Goal: Information Seeking & Learning: Learn about a topic

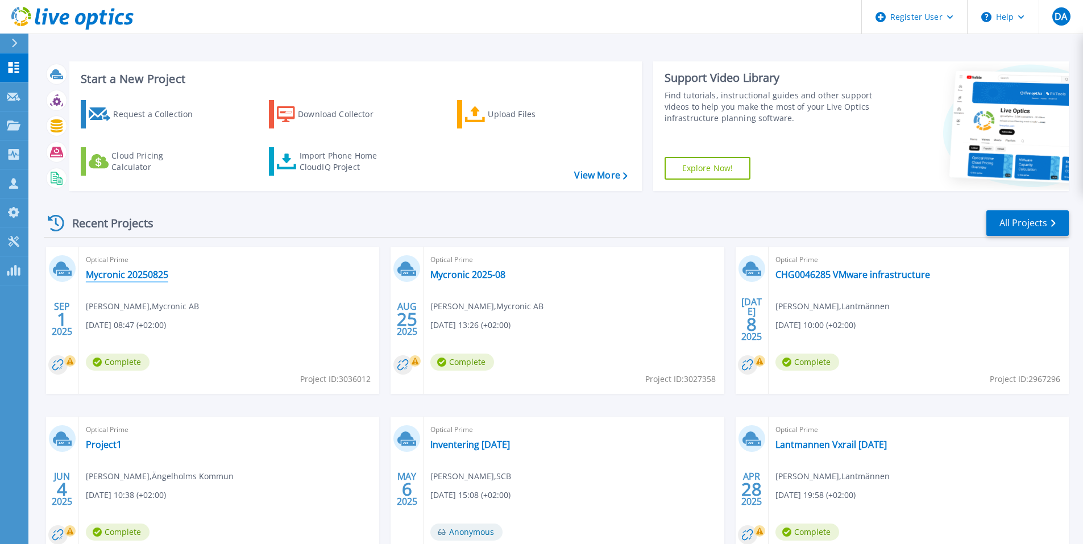
drag, startPoint x: 150, startPoint y: 267, endPoint x: 139, endPoint y: 276, distance: 13.8
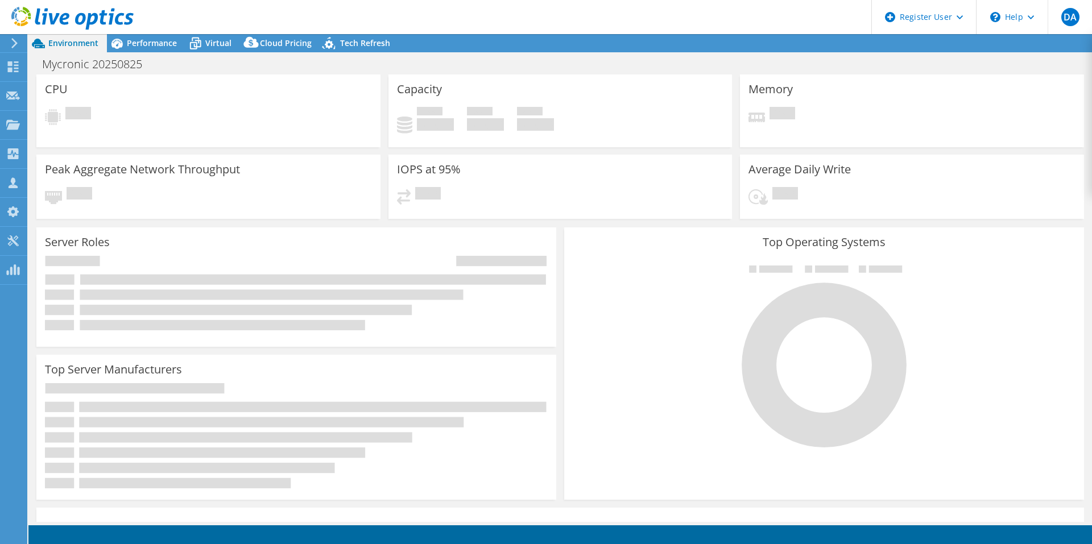
select select "EUFrankfurt"
select select "USD"
select select "EUFrankfurt"
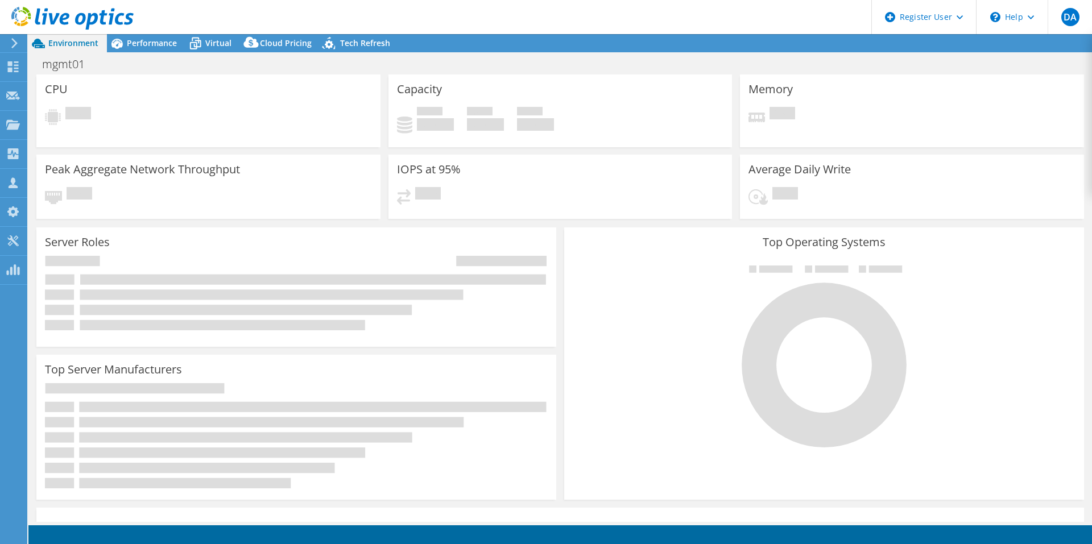
select select "USD"
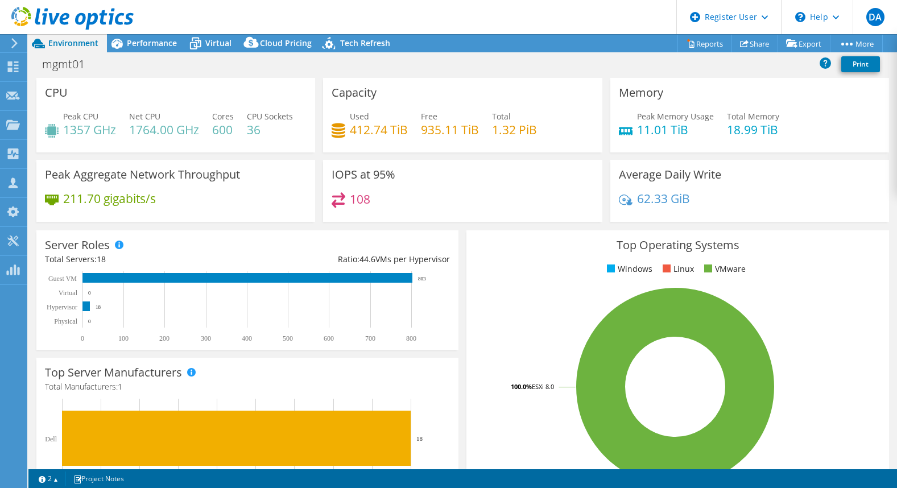
click at [832, 290] on div "Top Operating Systems Windows Linux VMware 100.0% ESXi 8.0" at bounding box center [677, 366] width 422 height 272
click at [158, 38] on span "Performance" at bounding box center [152, 43] width 50 height 11
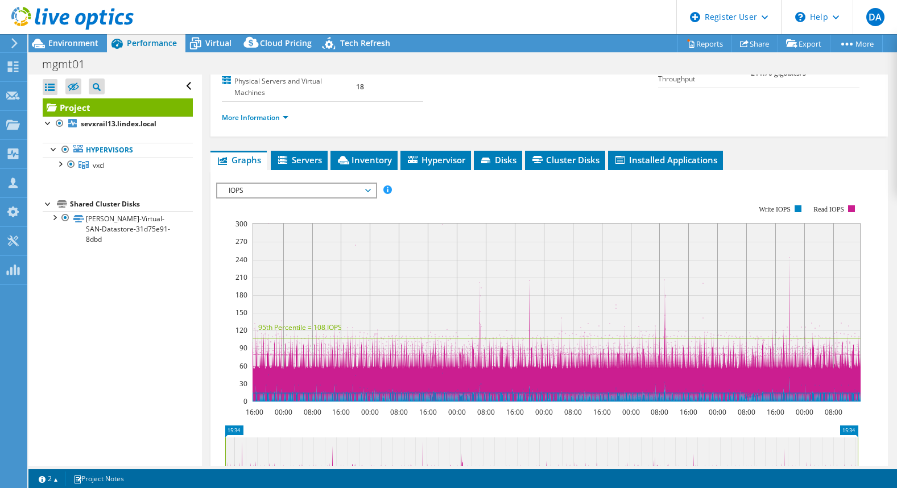
scroll to position [171, 0]
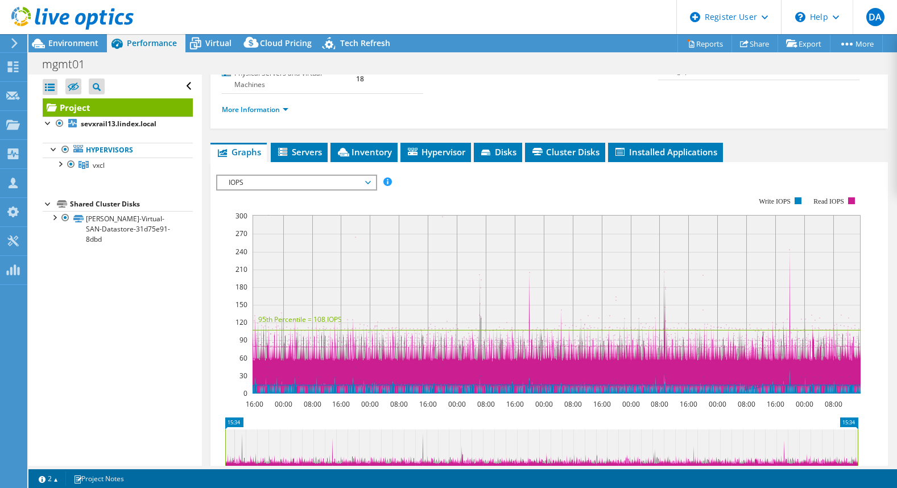
click at [370, 177] on span "IOPS" at bounding box center [296, 183] width 158 height 14
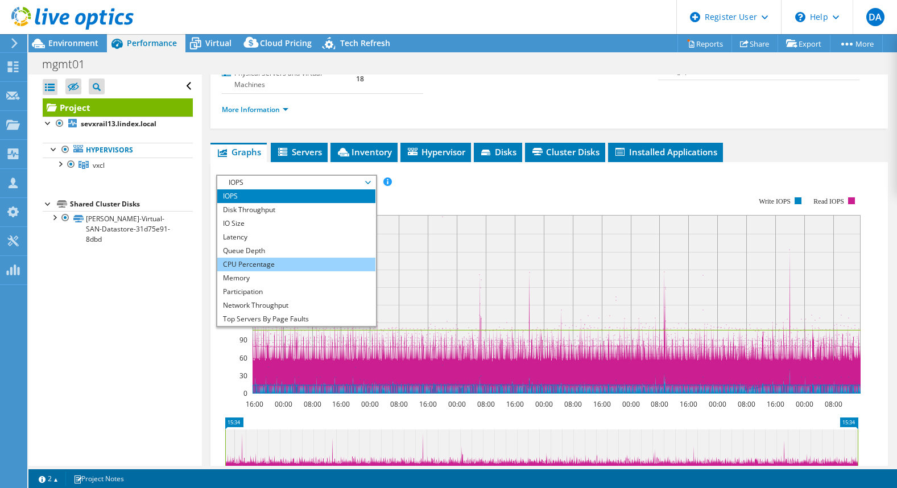
click at [260, 263] on li "CPU Percentage" at bounding box center [296, 265] width 158 height 14
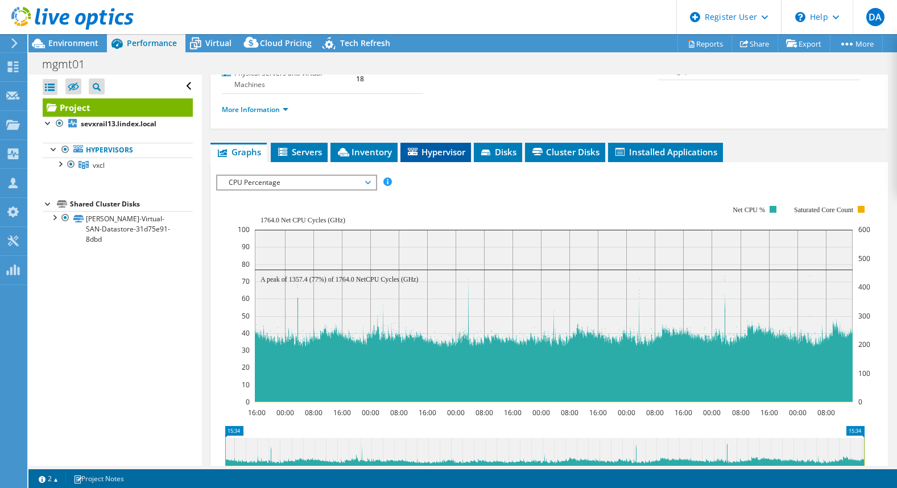
click at [441, 158] on li "Hypervisor" at bounding box center [435, 152] width 71 height 19
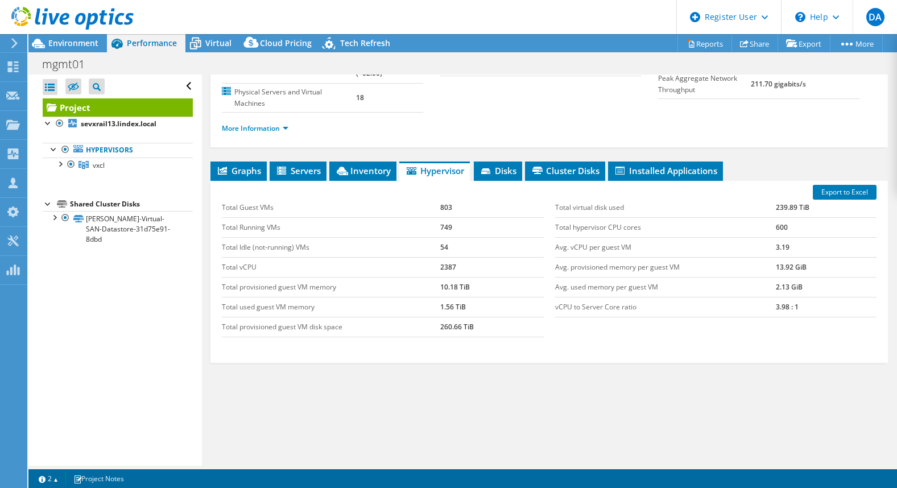
click at [857, 403] on div "Graphs Servers Inventory Hypervisor Disks Cluster Disks Installed Applications …" at bounding box center [548, 303] width 677 height 284
click at [69, 42] on span "Environment" at bounding box center [73, 43] width 50 height 11
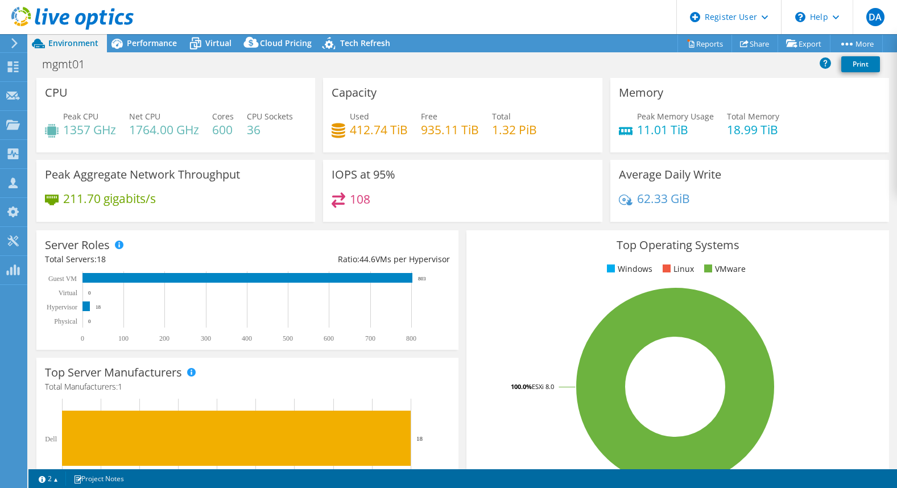
drag, startPoint x: 158, startPoint y: 45, endPoint x: 189, endPoint y: 80, distance: 45.9
click at [158, 45] on span "Performance" at bounding box center [152, 43] width 50 height 11
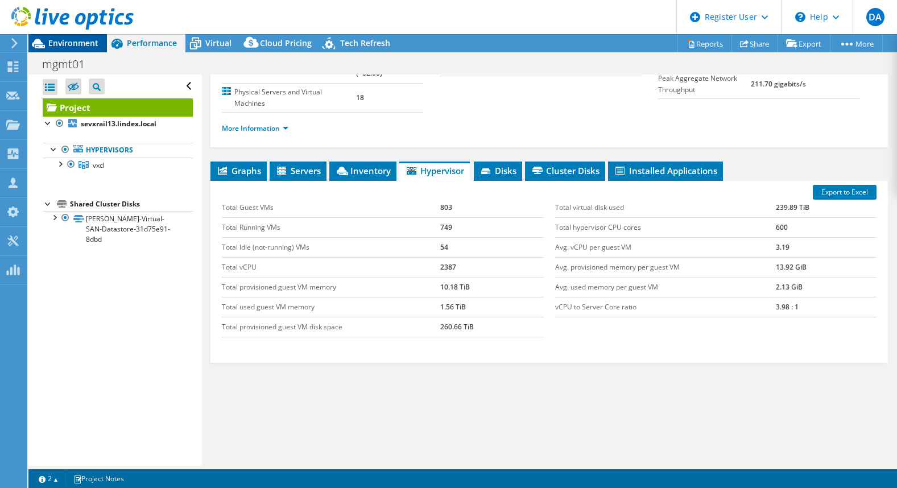
click at [86, 51] on div "Environment" at bounding box center [67, 43] width 78 height 18
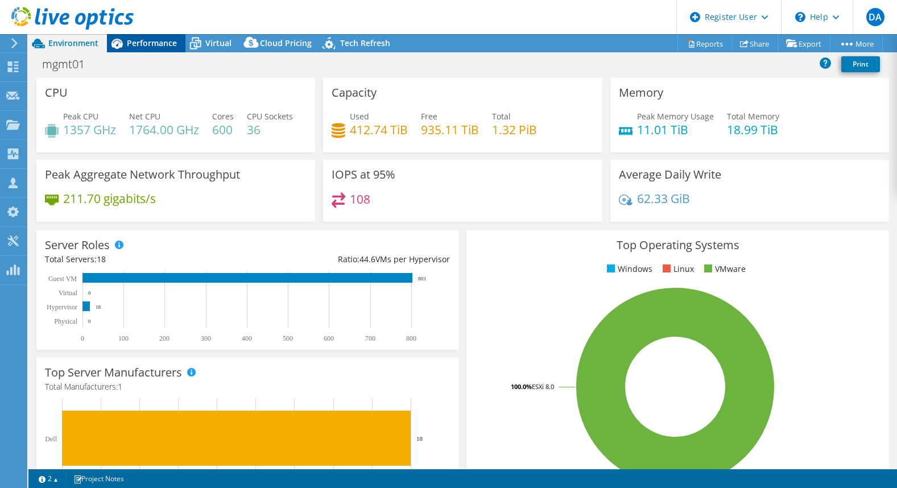
click at [146, 46] on span "Performance" at bounding box center [152, 43] width 50 height 11
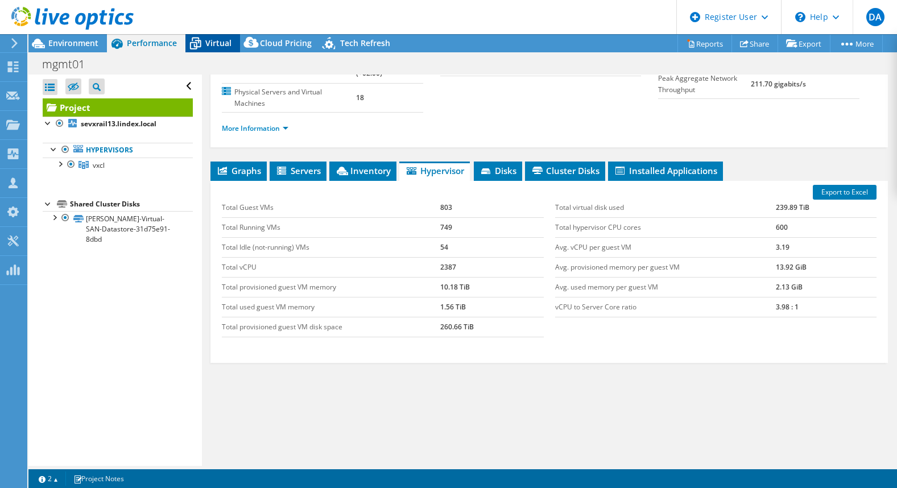
click at [225, 44] on span "Virtual" at bounding box center [218, 43] width 26 height 11
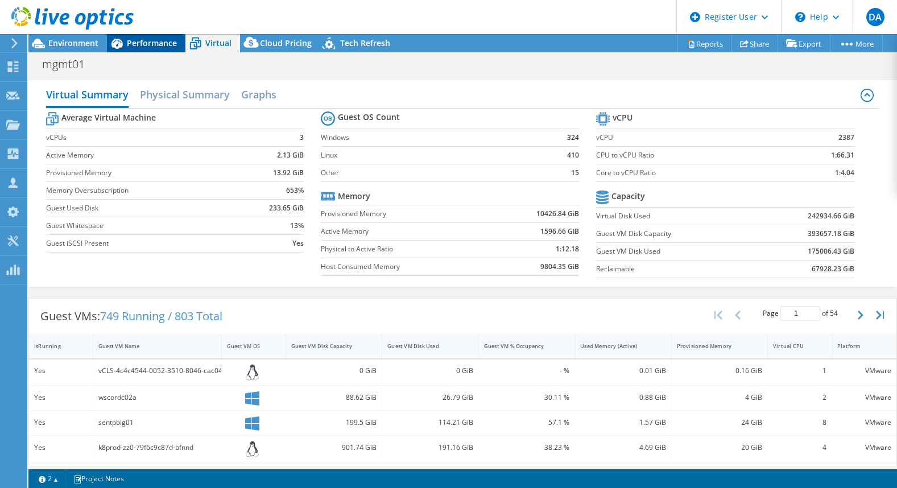
click at [146, 36] on div "Performance" at bounding box center [146, 43] width 78 height 18
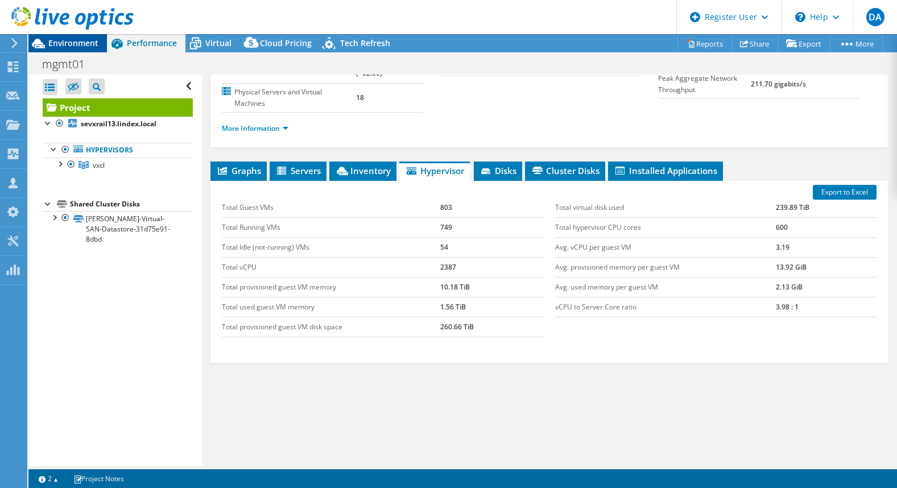
click at [78, 40] on span "Environment" at bounding box center [73, 43] width 50 height 11
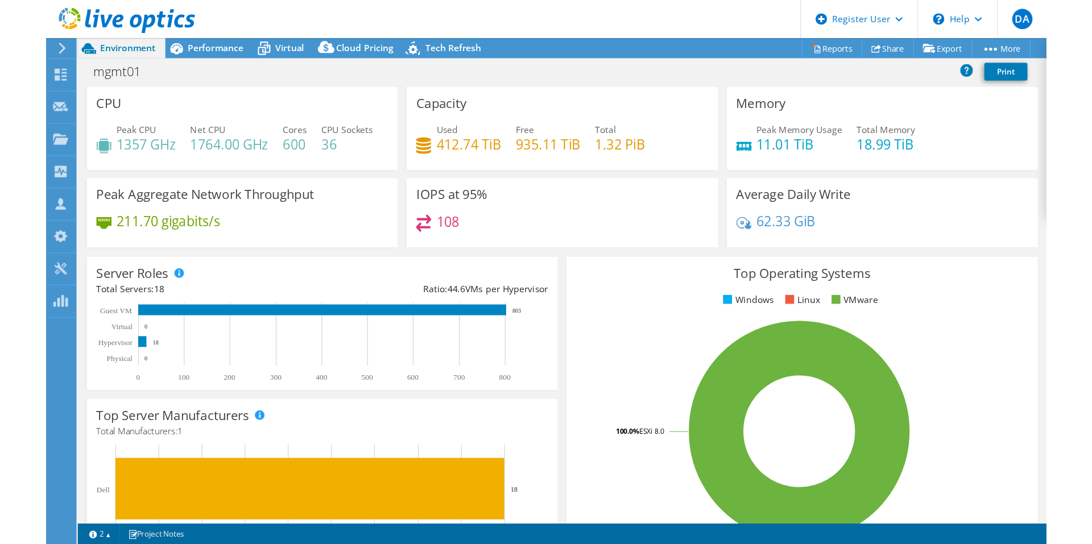
scroll to position [59, 0]
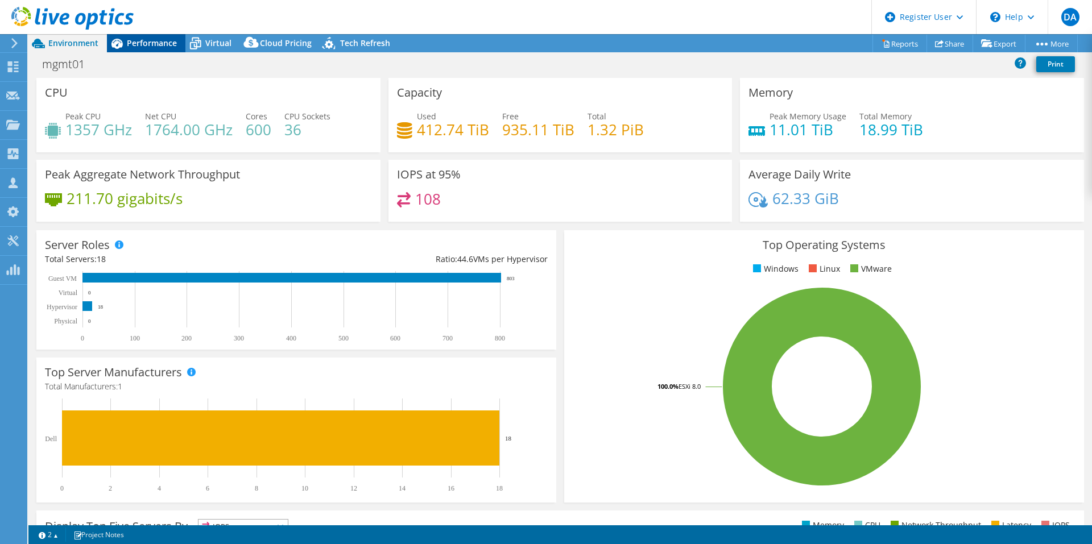
click at [131, 45] on span "Performance" at bounding box center [152, 43] width 50 height 11
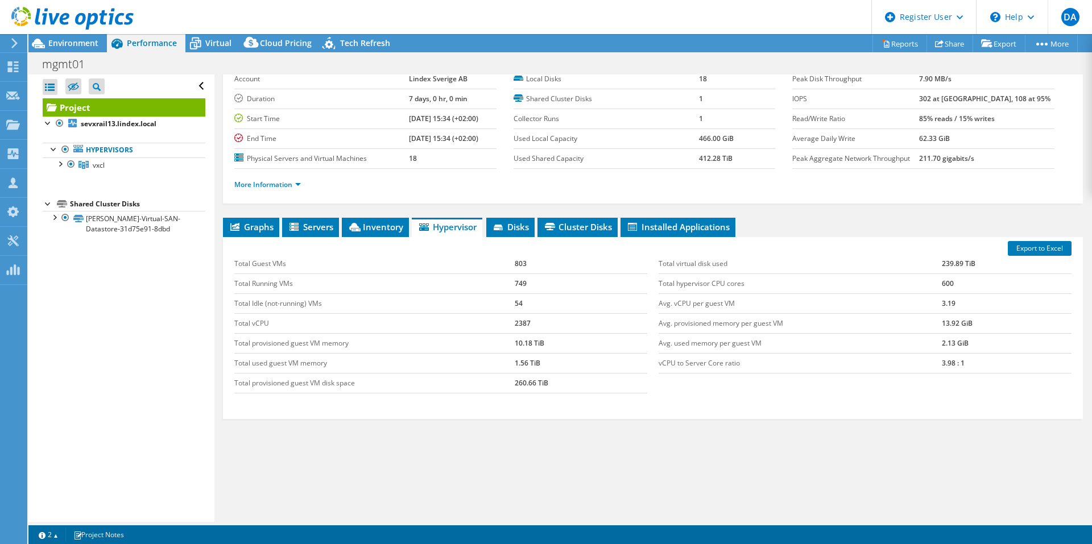
drag, startPoint x: 685, startPoint y: 434, endPoint x: 666, endPoint y: 435, distance: 19.4
click at [685, 434] on div "Graphs Servers Inventory Hypervisor Disks Cluster Disks Installed Applications …" at bounding box center [653, 360] width 860 height 284
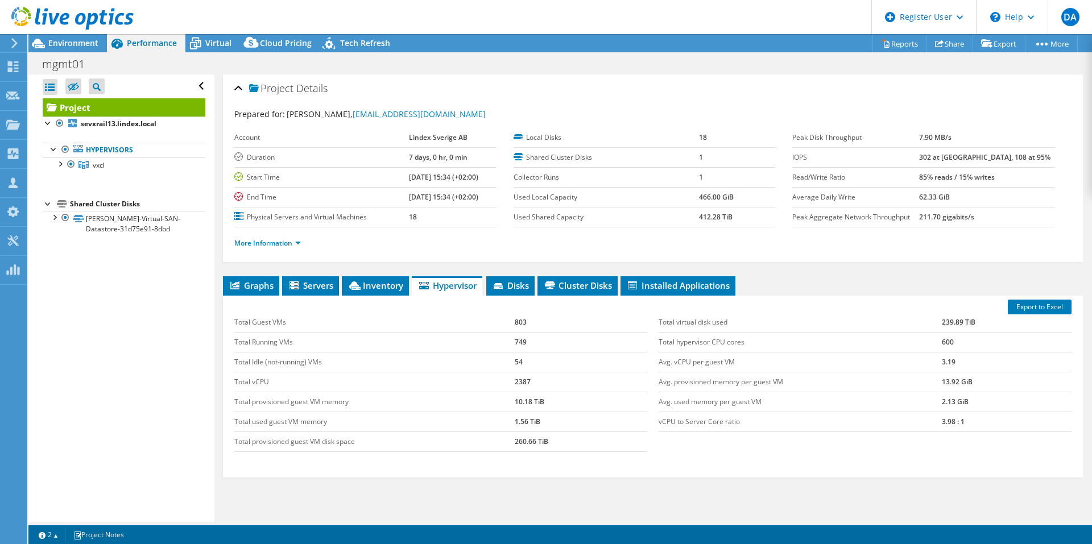
scroll to position [0, 0]
click at [217, 45] on span "Virtual" at bounding box center [218, 43] width 26 height 11
